Goal: Transaction & Acquisition: Purchase product/service

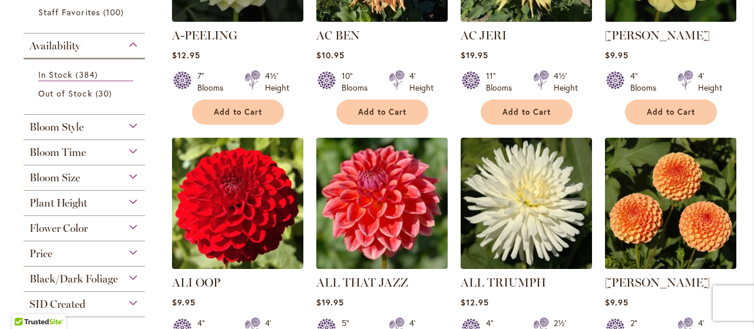
scroll to position [471, 0]
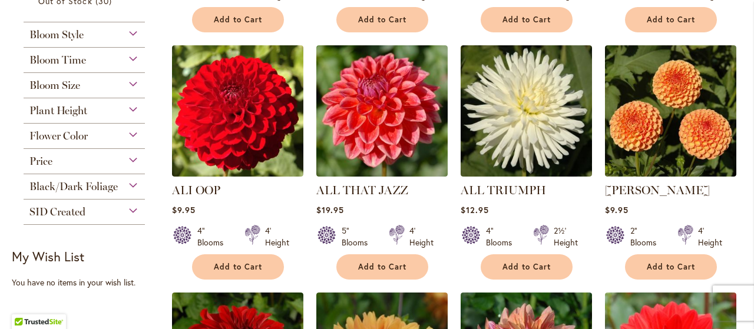
click at [131, 56] on div "Bloom Time" at bounding box center [84, 57] width 121 height 19
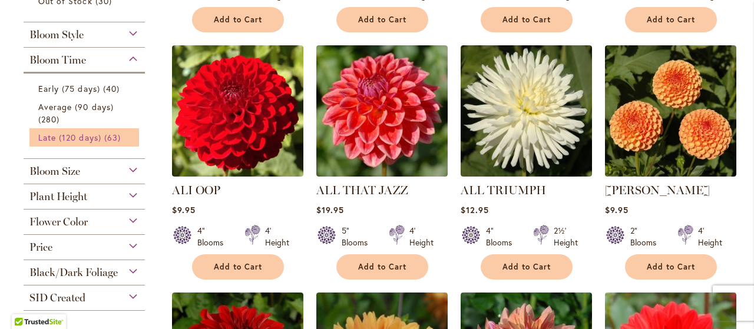
click at [73, 135] on span "Late (120 days)" at bounding box center [69, 137] width 63 height 11
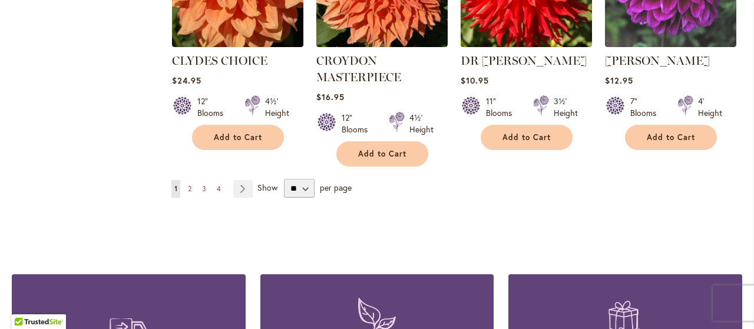
scroll to position [1119, 0]
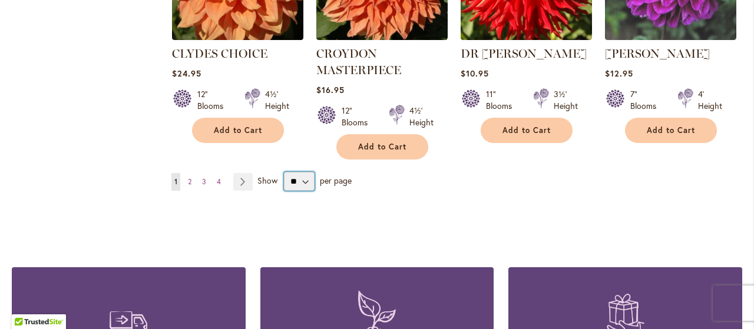
click at [303, 172] on select "** ** ** **" at bounding box center [299, 181] width 31 height 19
select select "**"
click at [284, 172] on select "** ** ** **" at bounding box center [299, 181] width 31 height 19
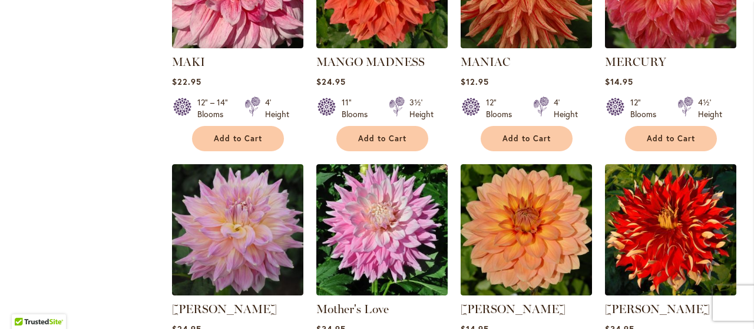
scroll to position [2538, 0]
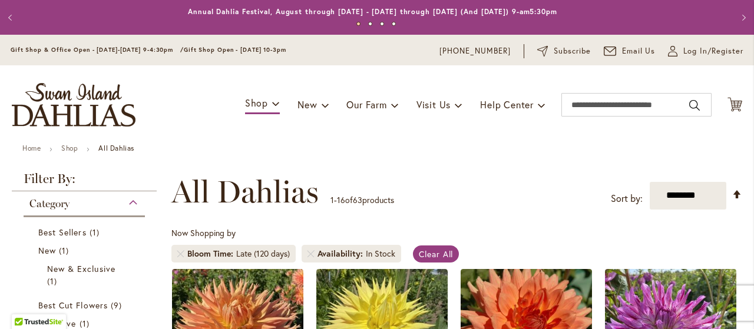
select select "**"
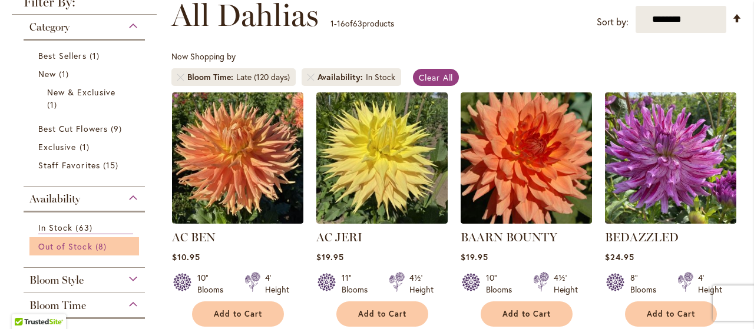
scroll to position [236, 0]
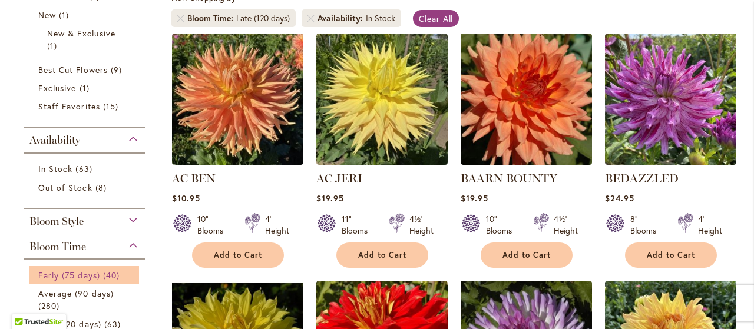
click at [90, 272] on span "Early (75 days)" at bounding box center [69, 275] width 62 height 11
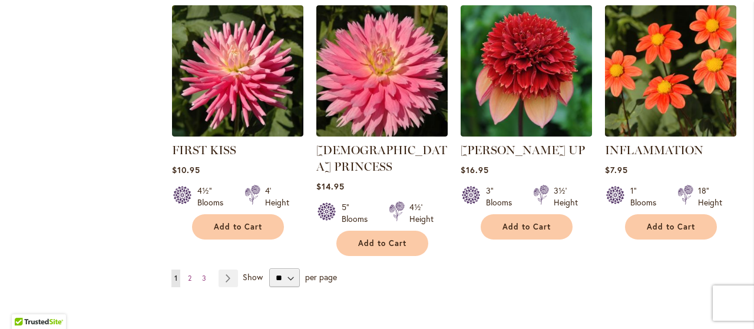
scroll to position [1060, 0]
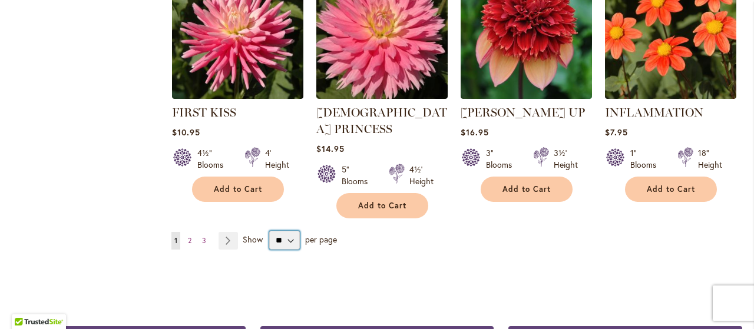
click at [287, 231] on select "** ** ** **" at bounding box center [284, 240] width 31 height 19
select select "**"
click at [269, 231] on select "** ** ** **" at bounding box center [284, 240] width 31 height 19
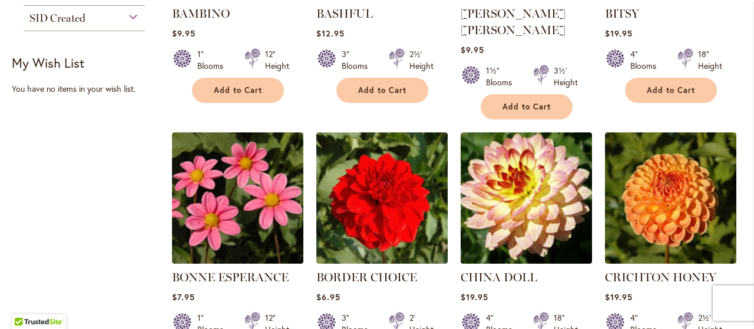
scroll to position [294, 0]
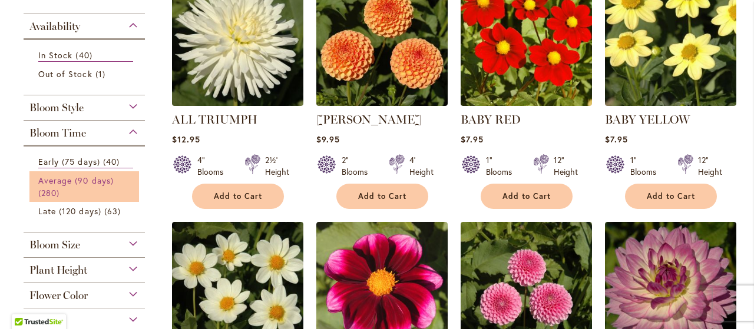
click at [40, 189] on span "280 items" at bounding box center [50, 193] width 24 height 12
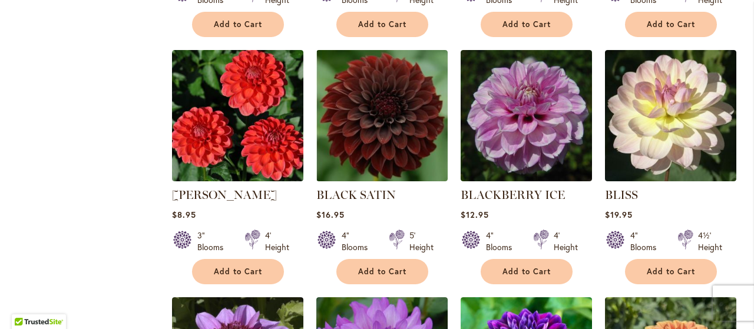
scroll to position [1531, 0]
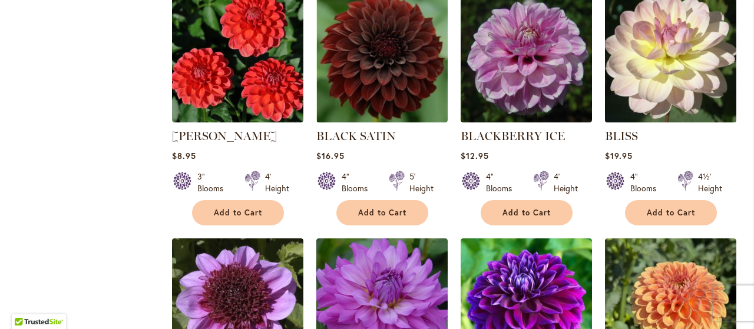
click at [642, 72] on img at bounding box center [670, 57] width 138 height 138
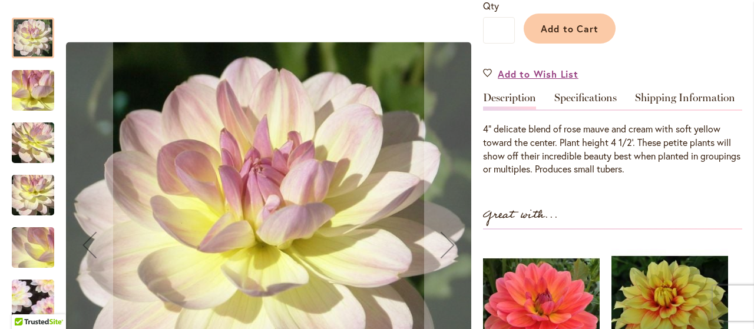
scroll to position [118, 0]
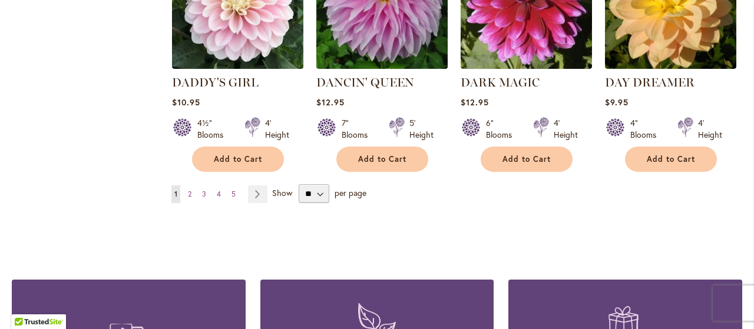
scroll to position [4181, 0]
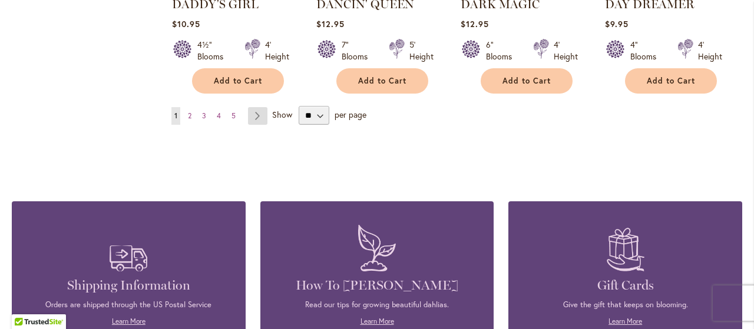
click at [251, 107] on link "Page Next" at bounding box center [257, 116] width 19 height 18
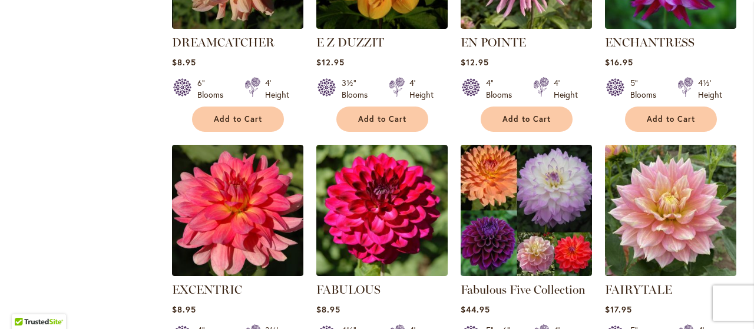
scroll to position [883, 0]
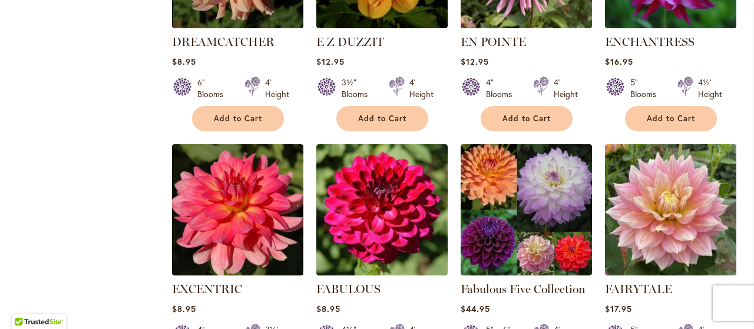
click at [654, 178] on img at bounding box center [670, 210] width 138 height 138
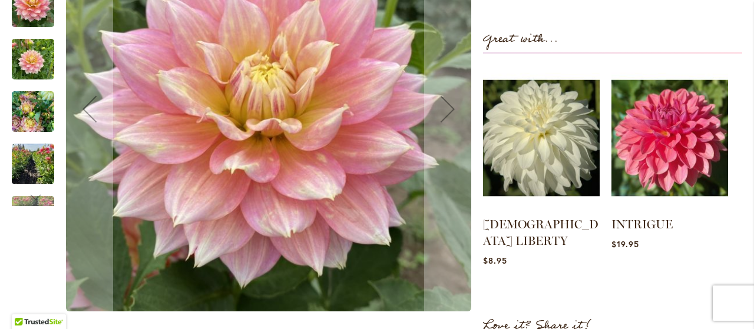
scroll to position [294, 0]
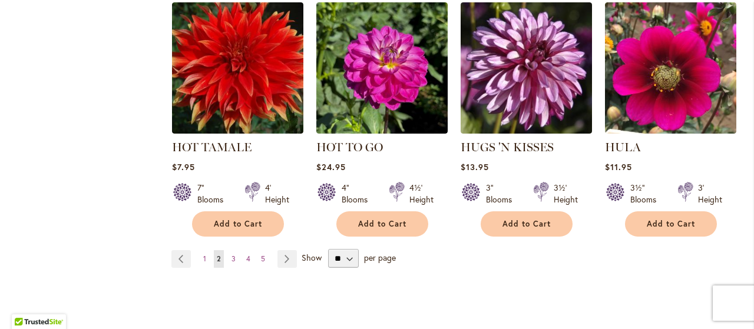
scroll to position [4185, 0]
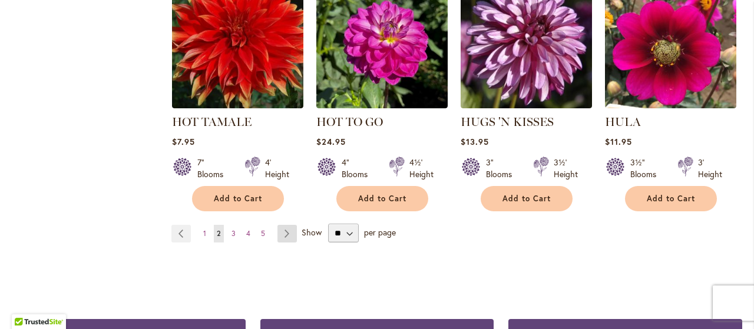
click at [278, 225] on link "Page Next" at bounding box center [286, 234] width 19 height 18
click at [284, 225] on link "Page Next" at bounding box center [286, 234] width 19 height 18
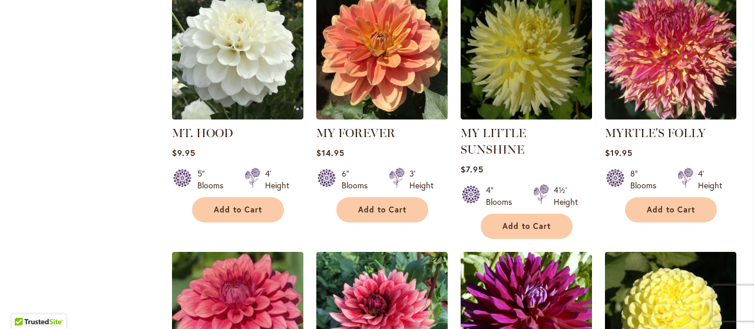
scroll to position [3886, 0]
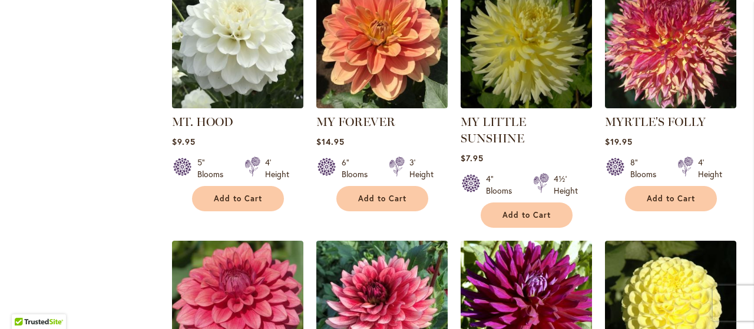
click at [371, 237] on img at bounding box center [382, 306] width 138 height 138
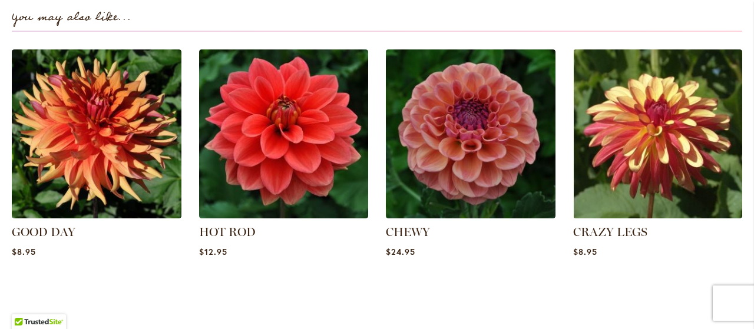
scroll to position [824, 0]
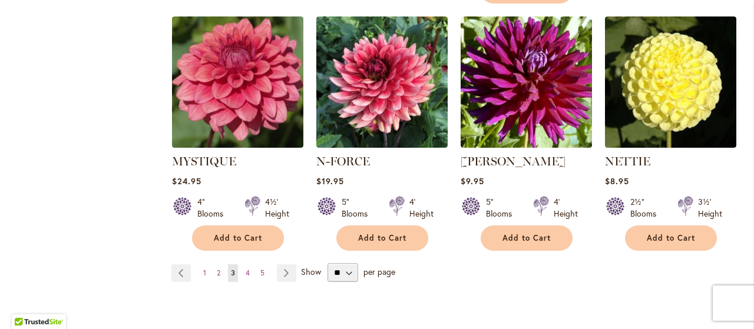
scroll to position [4187, 0]
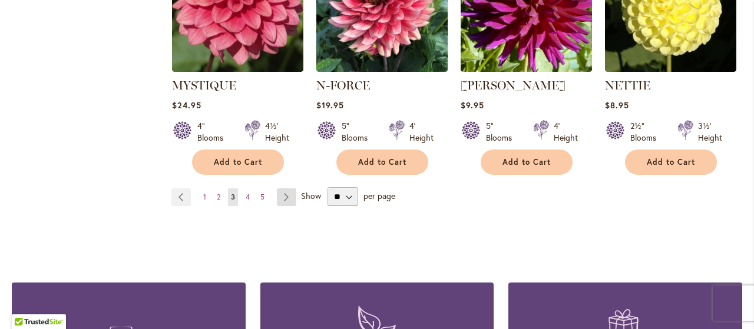
click at [279, 188] on link "Page Next" at bounding box center [286, 197] width 19 height 18
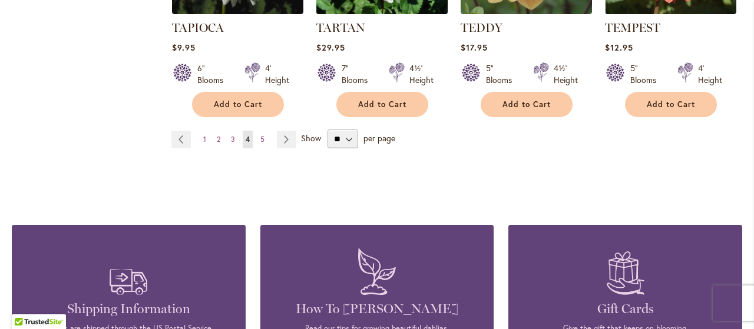
scroll to position [4181, 0]
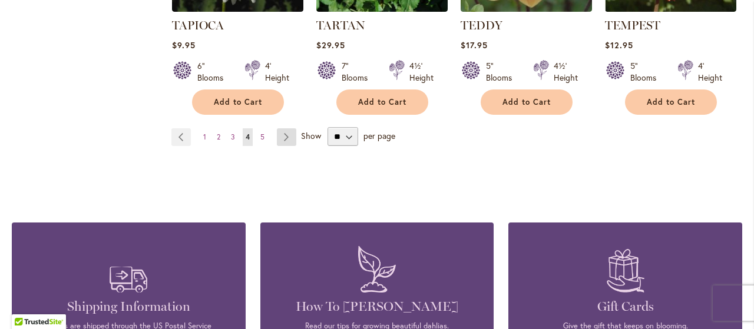
click at [291, 128] on link "Page Next" at bounding box center [286, 137] width 19 height 18
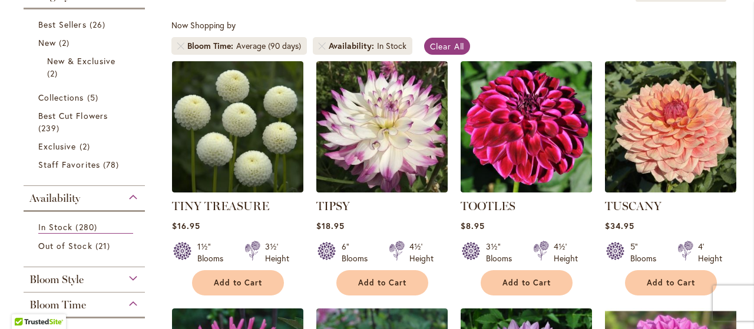
scroll to position [177, 0]
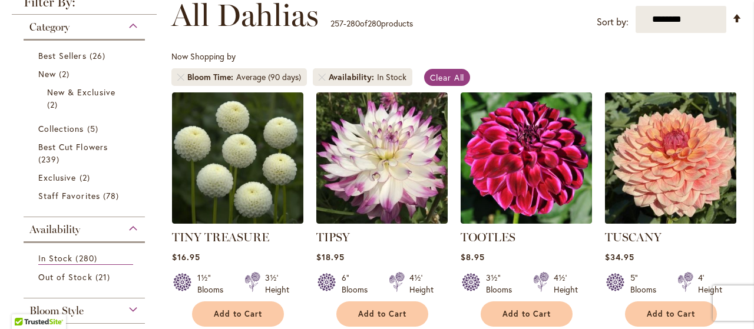
click at [668, 139] on img at bounding box center [670, 158] width 138 height 138
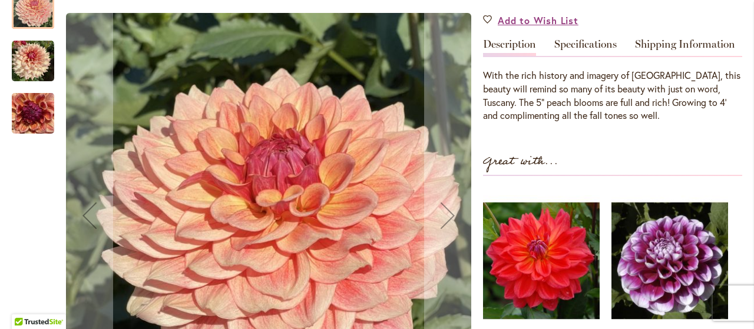
scroll to position [294, 0]
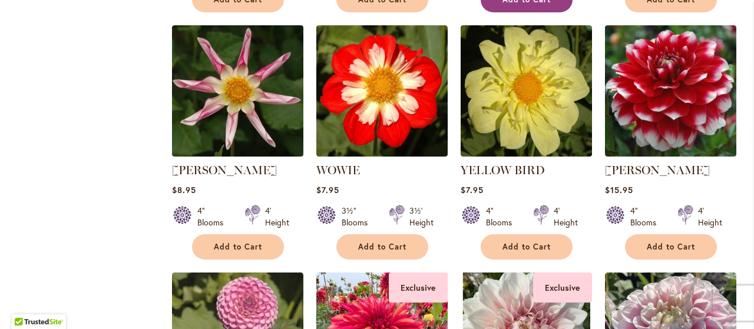
scroll to position [1237, 0]
